Goal: Task Accomplishment & Management: Manage account settings

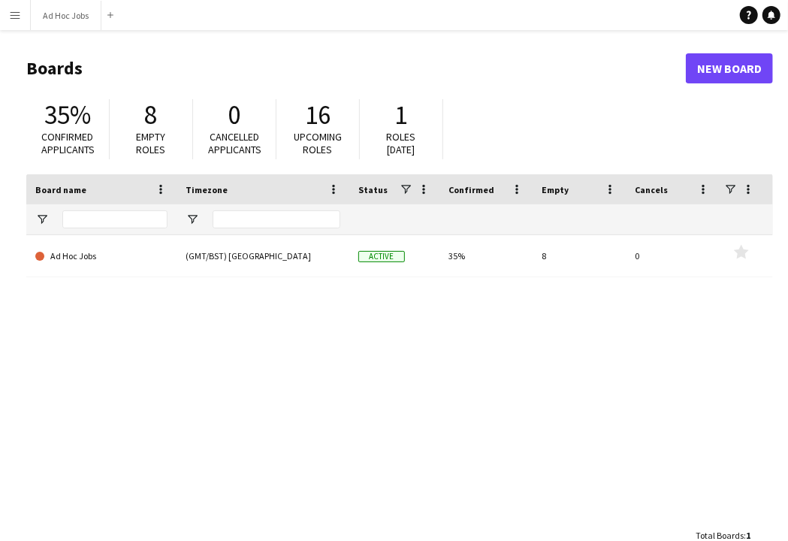
click at [14, 16] on app-icon "Menu" at bounding box center [15, 15] width 12 height 12
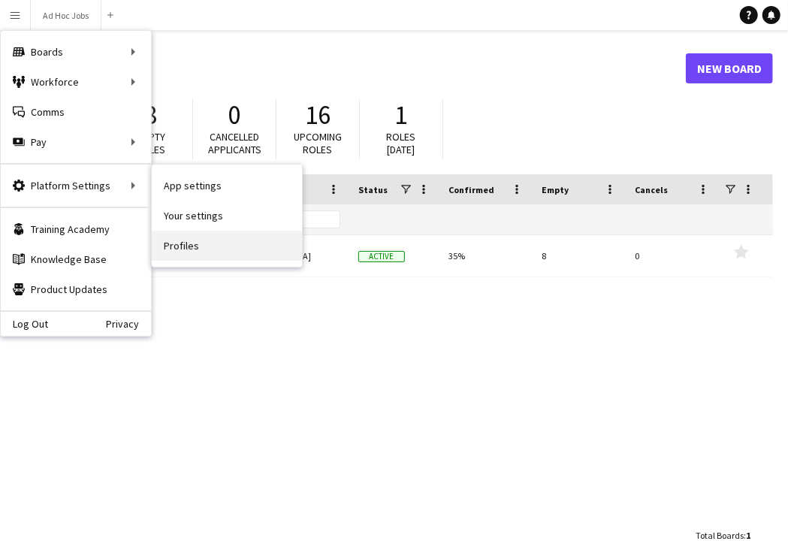
click at [200, 238] on link "Profiles" at bounding box center [227, 246] width 150 height 30
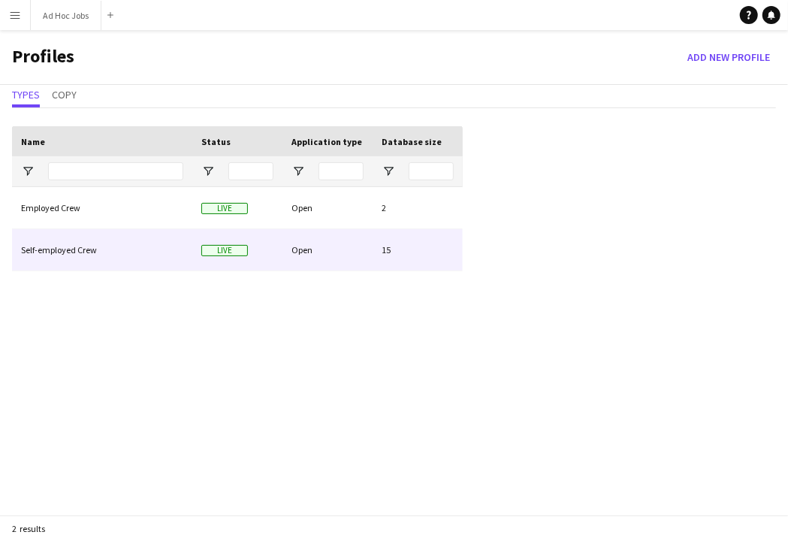
click at [117, 252] on div "Self-employed Crew" at bounding box center [102, 249] width 180 height 41
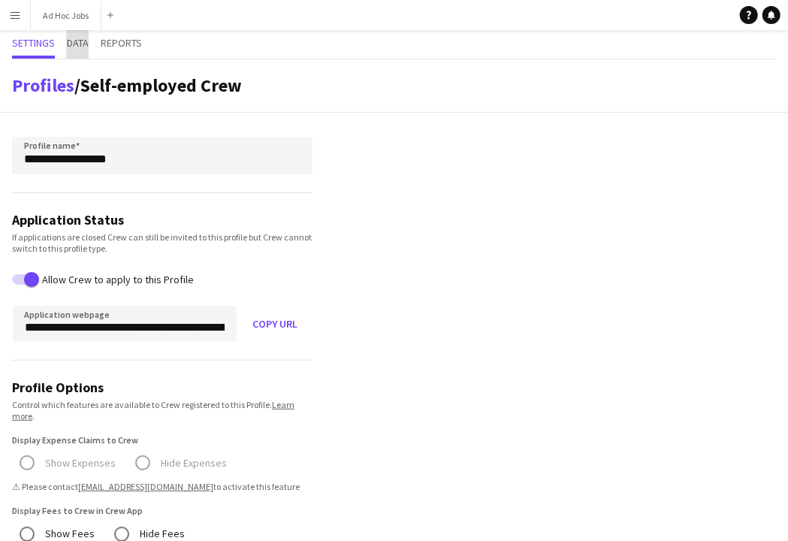
click at [74, 47] on span "Data" at bounding box center [78, 43] width 22 height 11
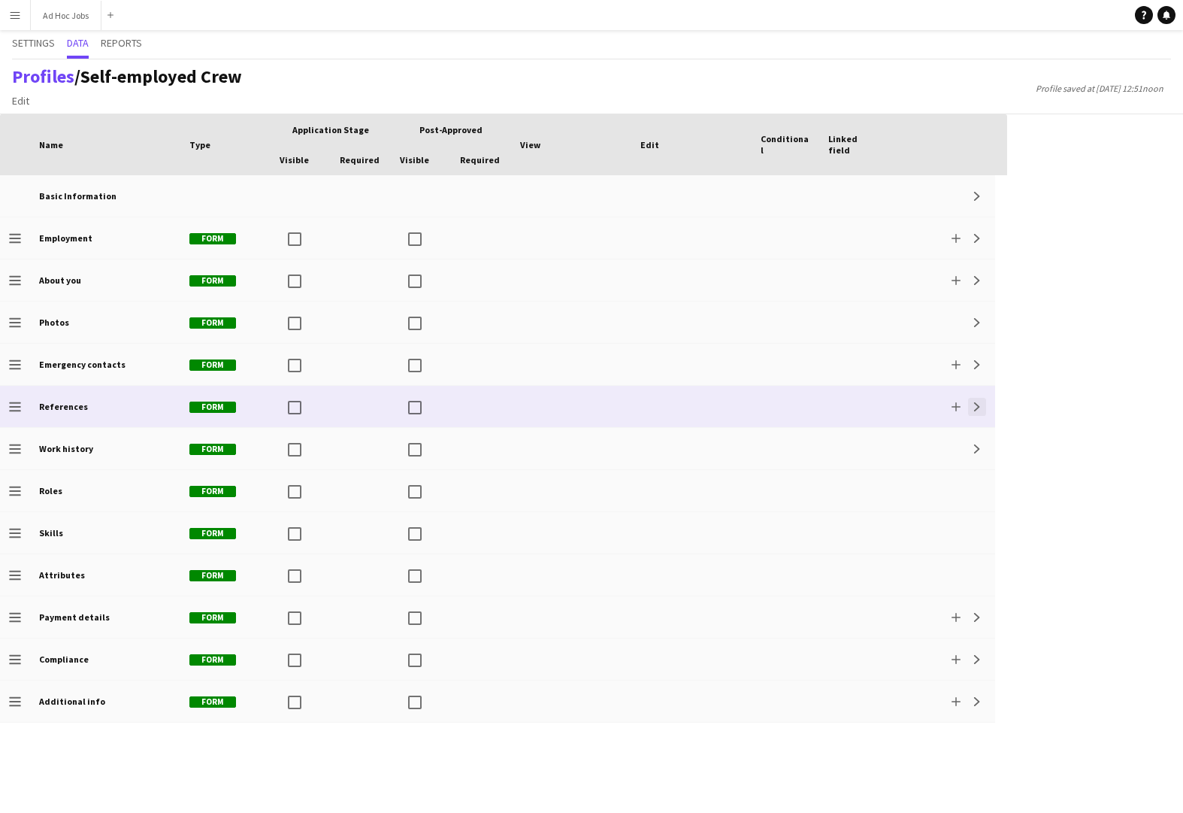
click at [788, 410] on app-icon "Expand" at bounding box center [977, 406] width 9 height 9
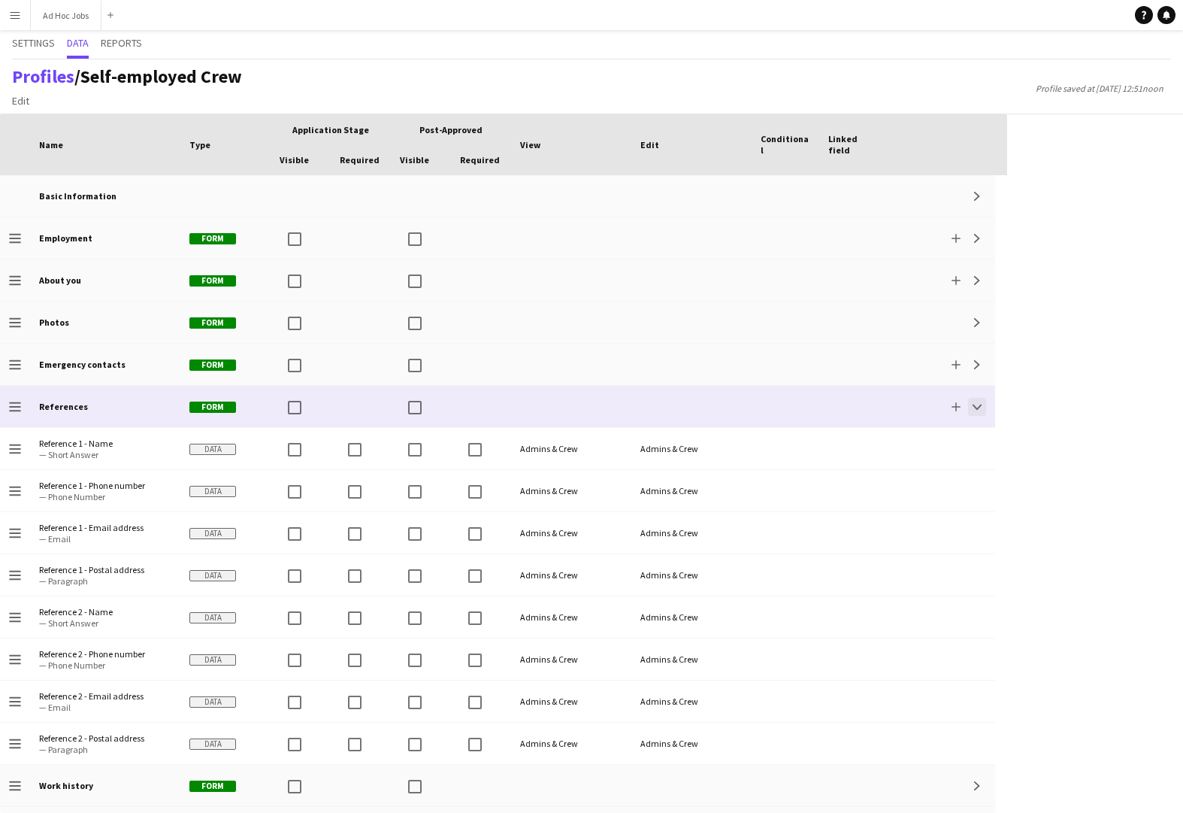
click at [788, 410] on app-icon "Collapse" at bounding box center [977, 406] width 9 height 9
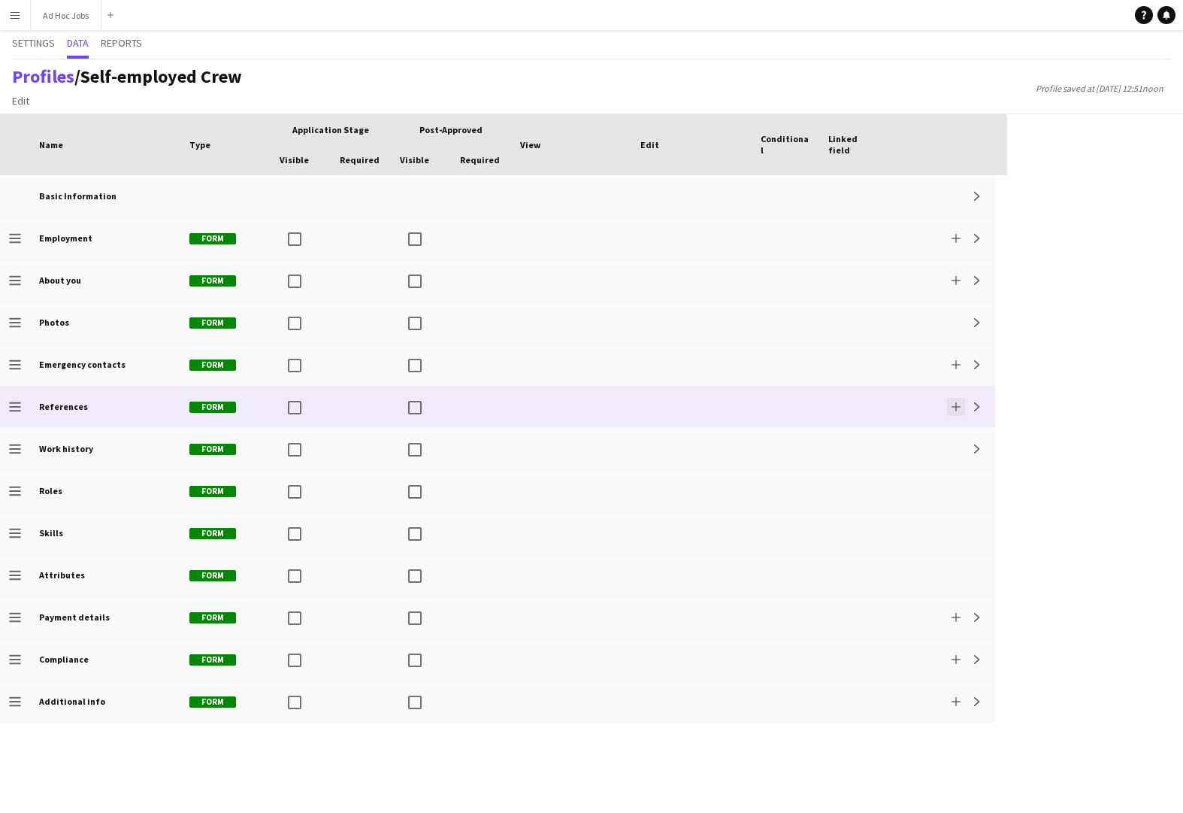
click at [788, 404] on app-icon "Add" at bounding box center [956, 406] width 9 height 9
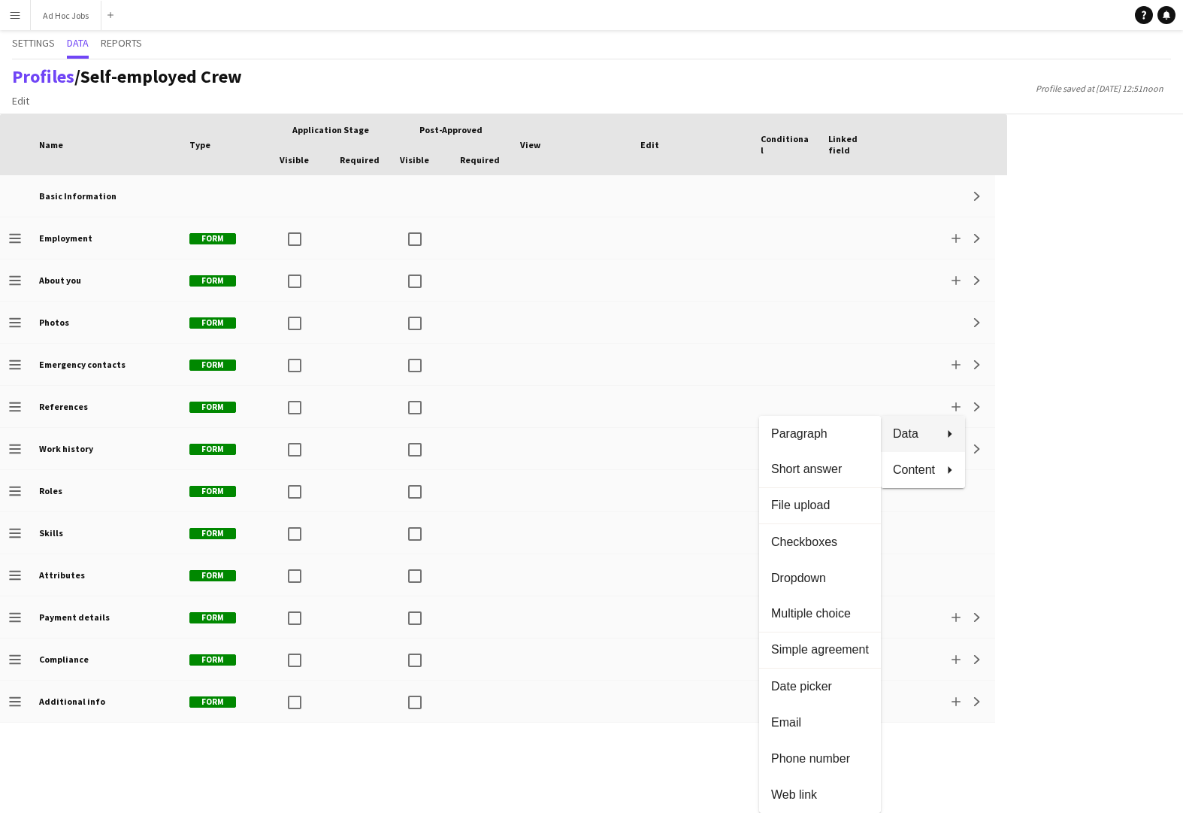
click at [14, 19] on div at bounding box center [591, 406] width 1183 height 813
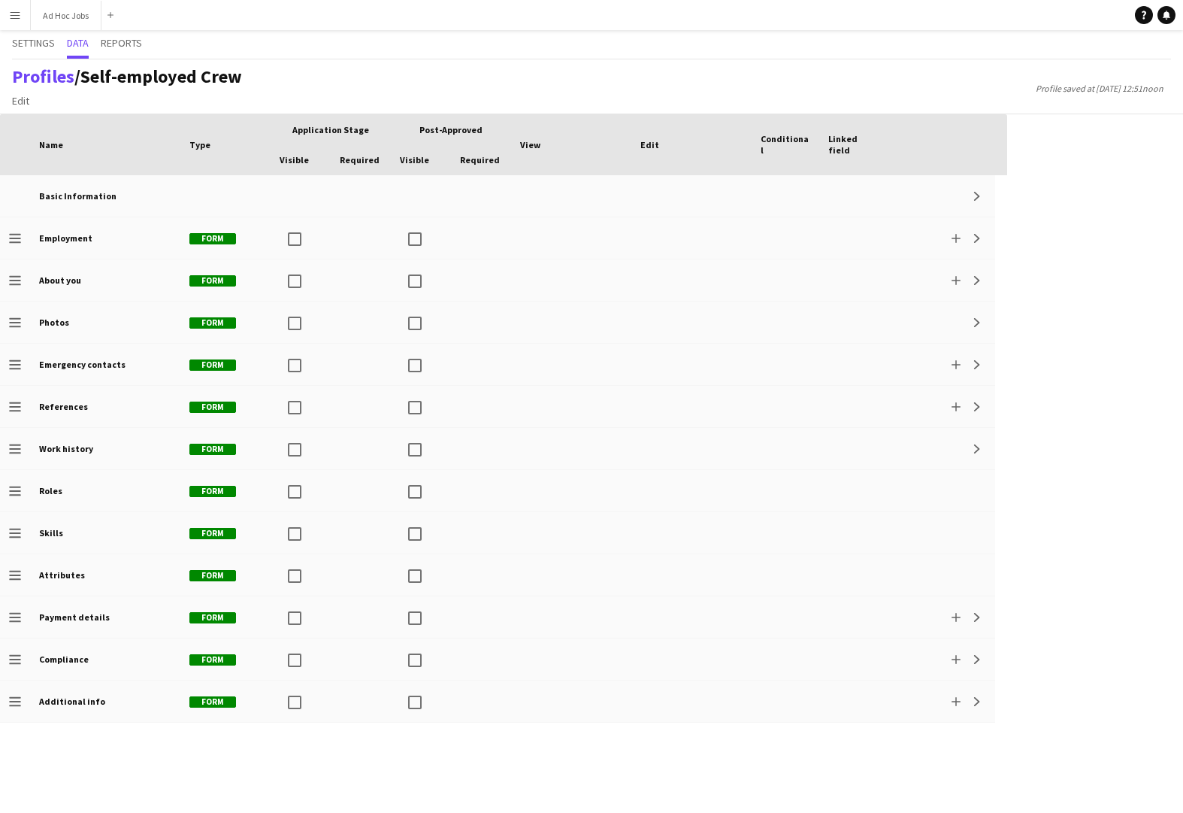
click at [10, 13] on app-icon "Menu" at bounding box center [15, 15] width 12 height 12
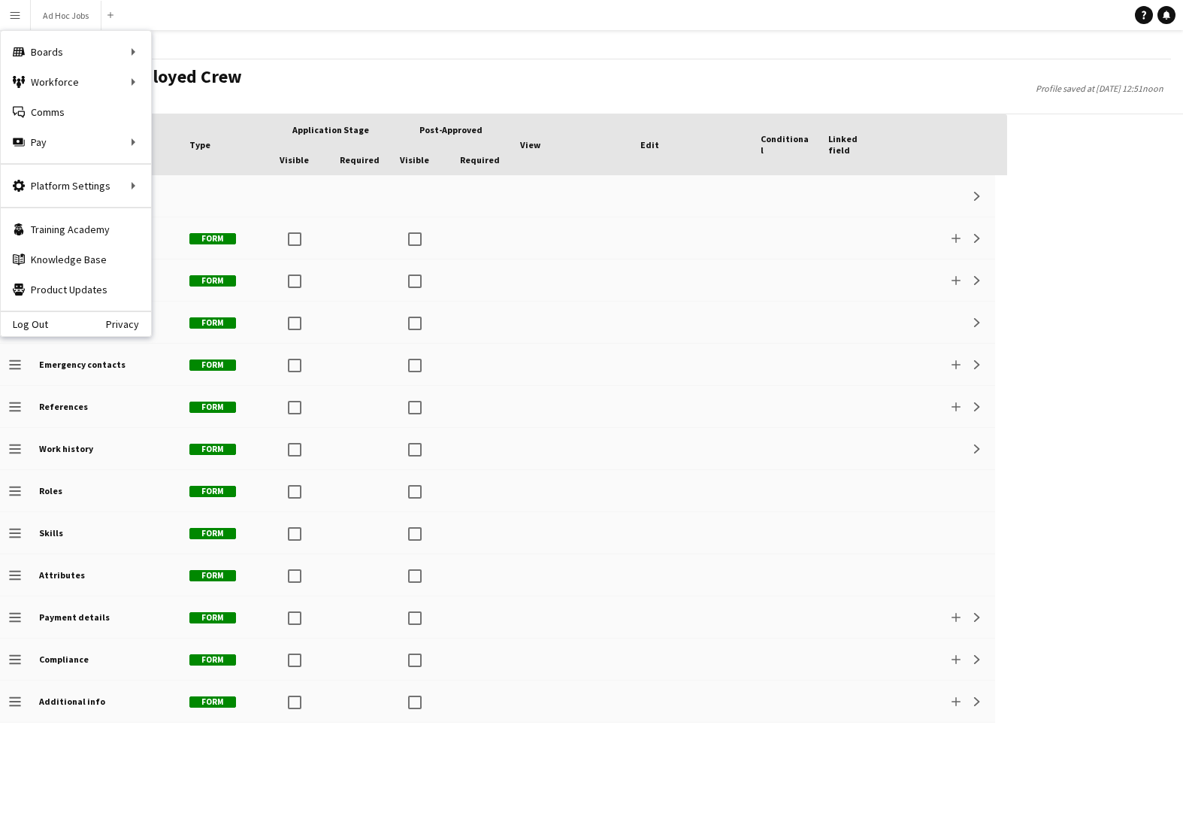
click at [31, 311] on div "Log Out Privacy" at bounding box center [76, 323] width 150 height 26
click at [31, 316] on div "Log Out Privacy" at bounding box center [76, 323] width 150 height 26
click at [32, 322] on link "Log Out" at bounding box center [24, 324] width 47 height 12
